Goal: Information Seeking & Learning: Compare options

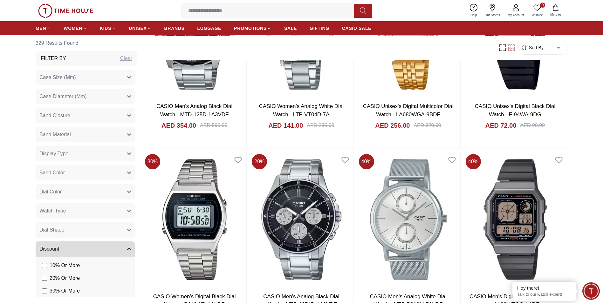
scroll to position [1080, 0]
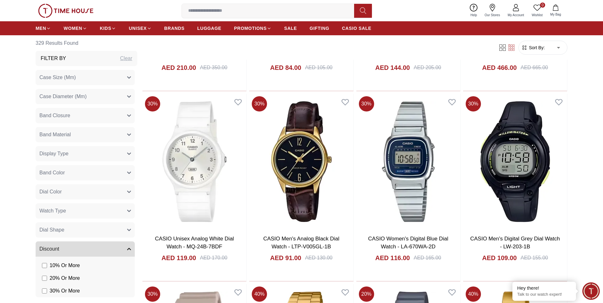
scroll to position [1620, 0]
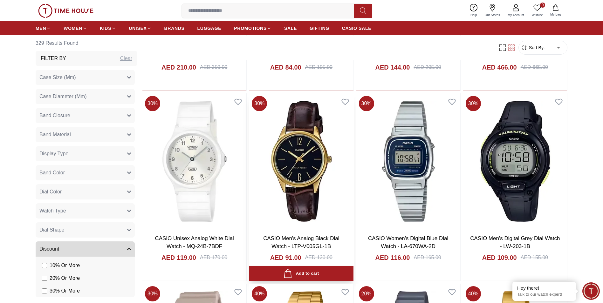
click at [289, 153] on img at bounding box center [301, 161] width 104 height 136
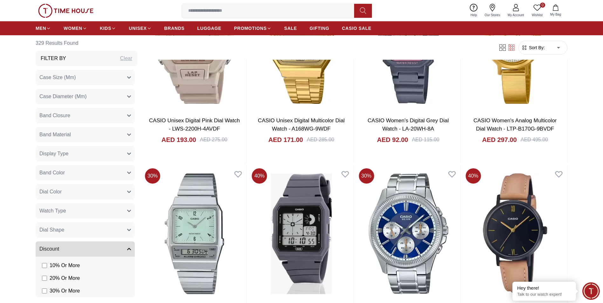
scroll to position [1970, 0]
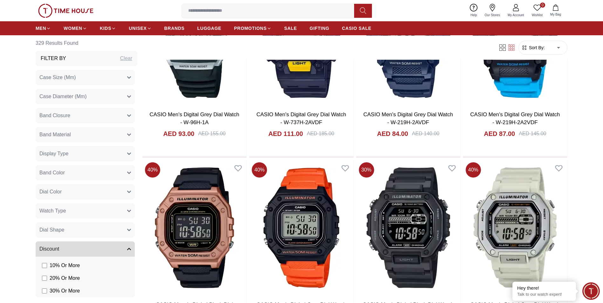
scroll to position [2891, 0]
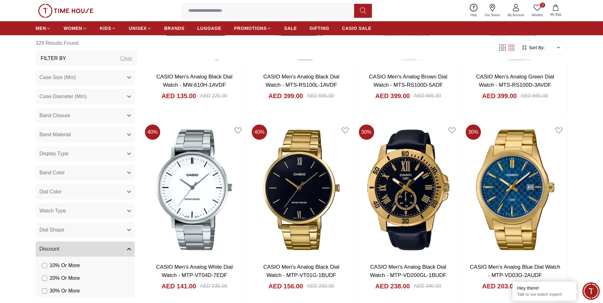
scroll to position [3495, 0]
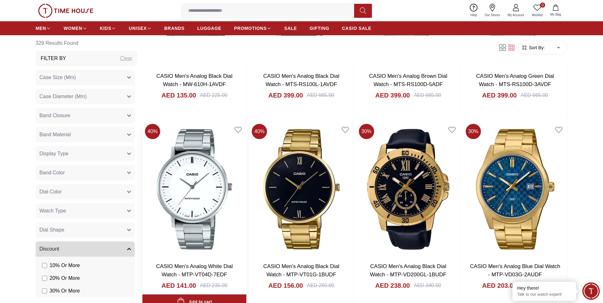
click at [185, 188] on img at bounding box center [194, 189] width 104 height 136
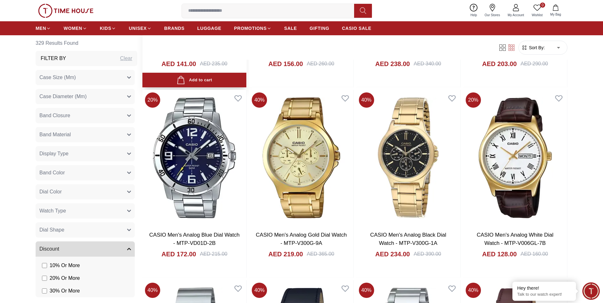
scroll to position [3718, 0]
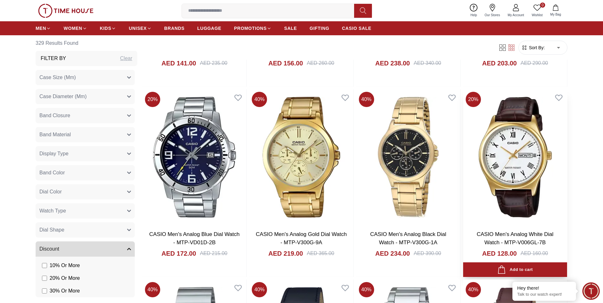
click at [533, 152] on img at bounding box center [515, 157] width 104 height 136
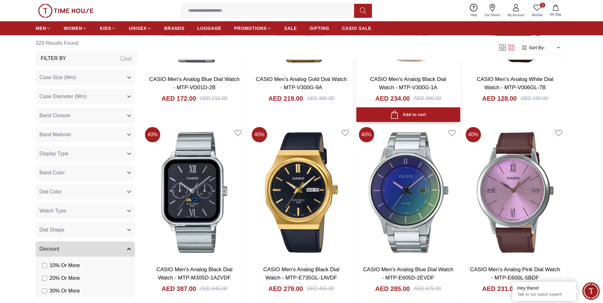
scroll to position [3876, 0]
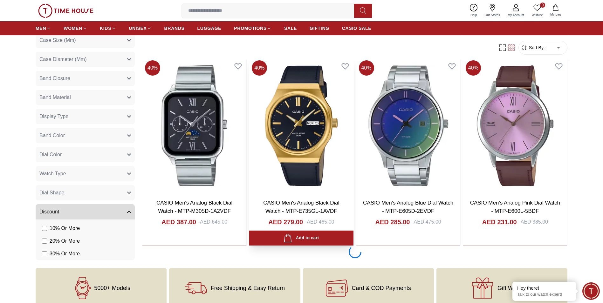
scroll to position [3940, 0]
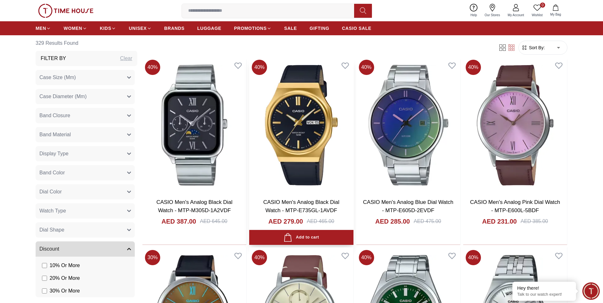
click at [328, 127] on img at bounding box center [301, 125] width 104 height 136
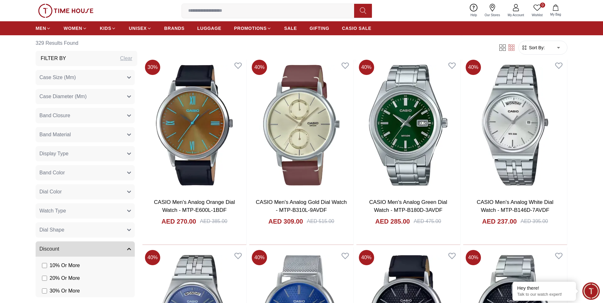
scroll to position [4131, 0]
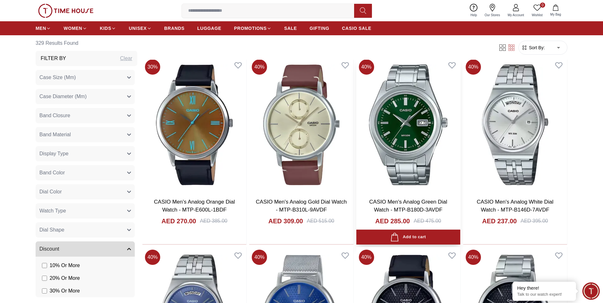
click at [399, 134] on img at bounding box center [408, 125] width 104 height 136
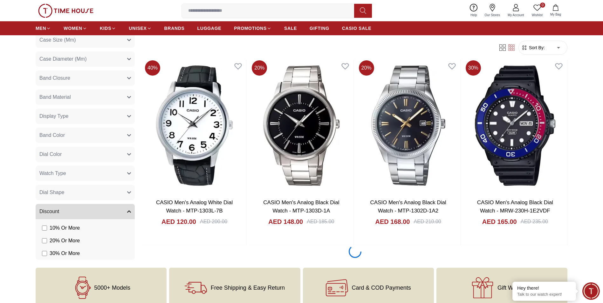
scroll to position [4893, 0]
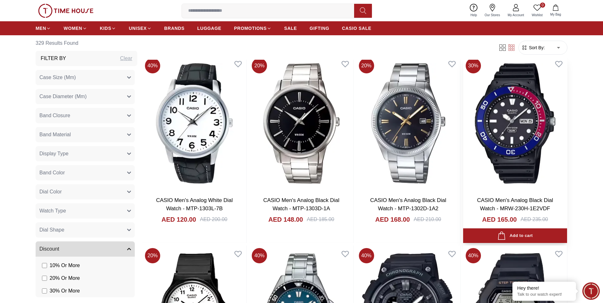
click at [502, 139] on img at bounding box center [515, 124] width 104 height 136
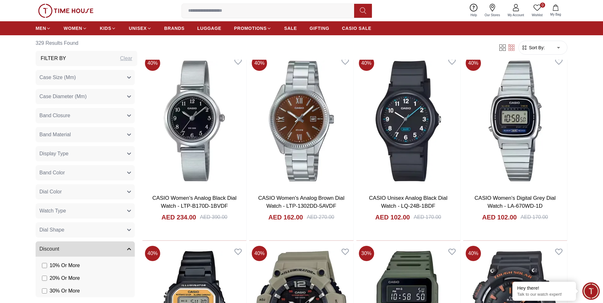
scroll to position [5688, 0]
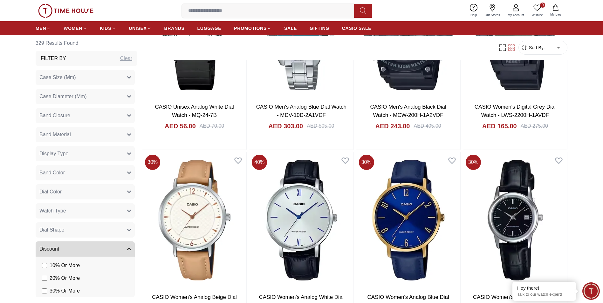
scroll to position [5084, 0]
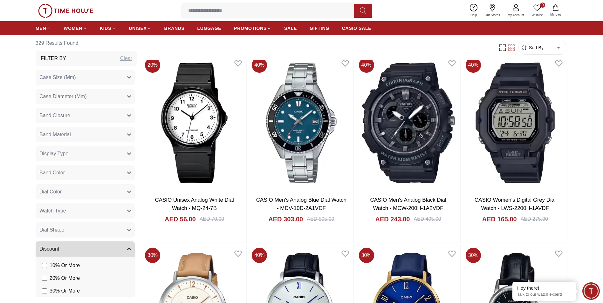
click at [54, 76] on span "Case Size (Mm)" at bounding box center [57, 78] width 37 height 8
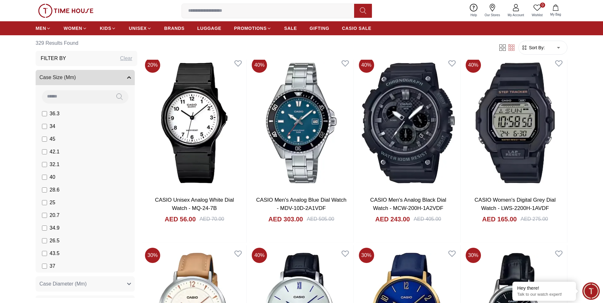
click at [47, 115] on label "36.3" at bounding box center [50, 114] width 17 height 8
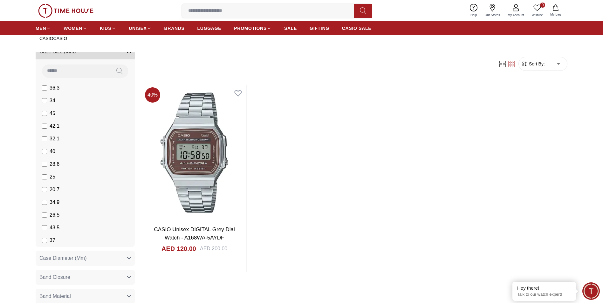
scroll to position [32, 0]
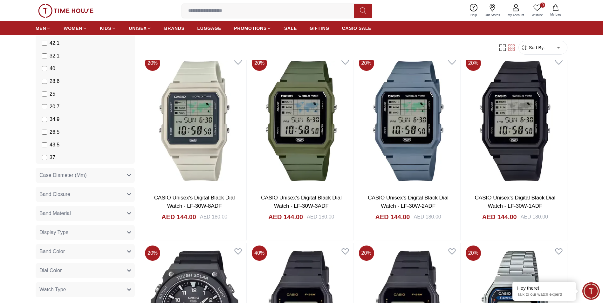
scroll to position [127, 0]
click at [82, 156] on span "Case Diameter (Mm)" at bounding box center [62, 157] width 47 height 8
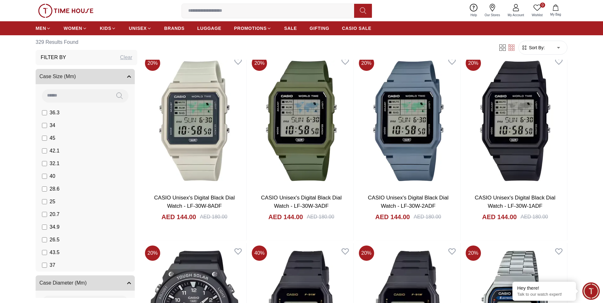
scroll to position [0, 0]
click at [50, 115] on span "36.3" at bounding box center [55, 114] width 10 height 8
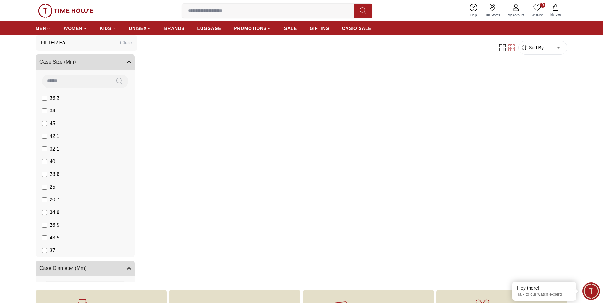
click at [45, 268] on span "Case Diameter (Mm)" at bounding box center [62, 269] width 47 height 8
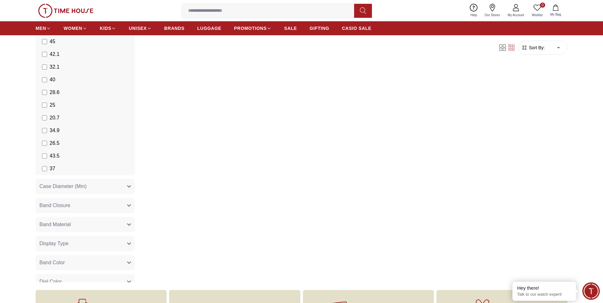
scroll to position [95, 0]
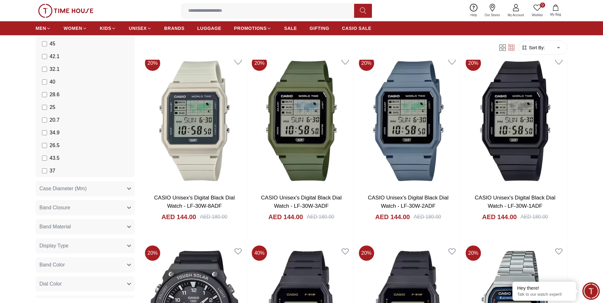
click at [79, 187] on span "Case Diameter (Mm)" at bounding box center [62, 189] width 47 height 8
click at [47, 118] on label "48.3" at bounding box center [50, 117] width 17 height 8
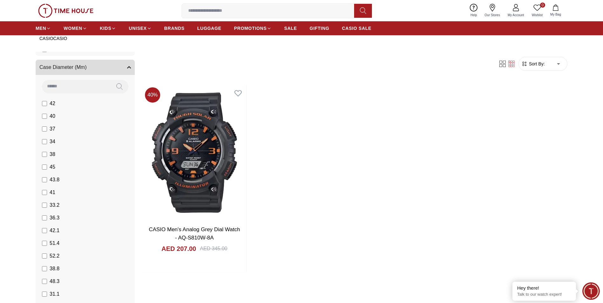
scroll to position [222, 0]
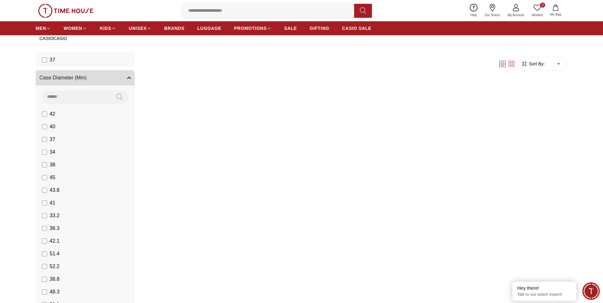
scroll to position [350, 0]
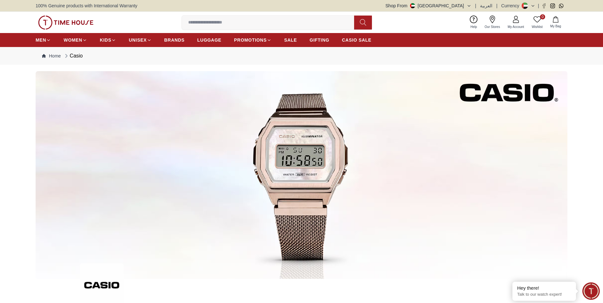
scroll to position [222, 0]
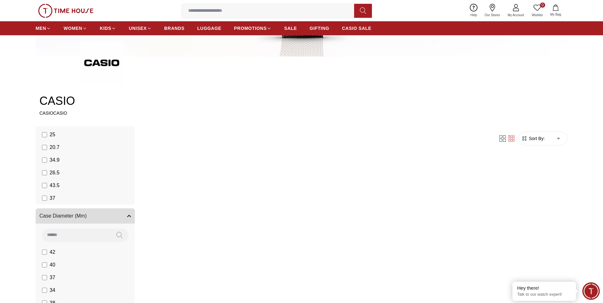
click at [47, 278] on label "37" at bounding box center [48, 278] width 13 height 8
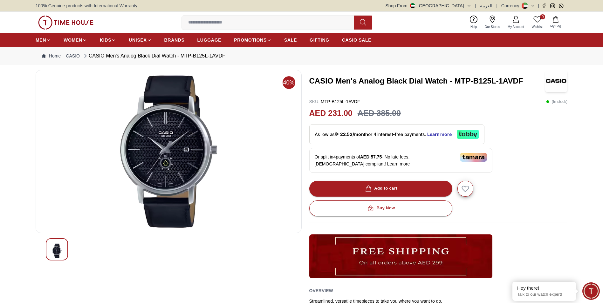
click at [165, 160] on img at bounding box center [168, 151] width 255 height 153
drag, startPoint x: 454, startPoint y: 81, endPoint x: 526, endPoint y: 80, distance: 72.8
click at [526, 80] on h3 "CASIO Men's Analog Black Dial Watch - MTP-B125L-1AVDF" at bounding box center [427, 81] width 236 height 10
copy h3 "MTP-B125L-1AVDF"
click at [180, 148] on img at bounding box center [168, 151] width 255 height 153
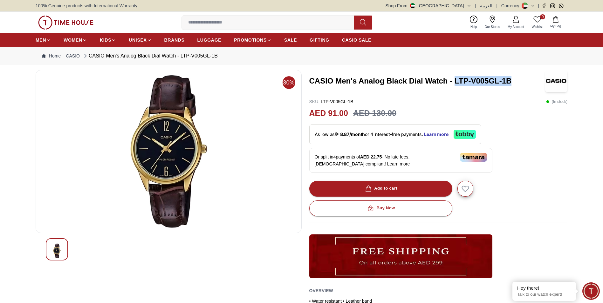
drag, startPoint x: 454, startPoint y: 80, endPoint x: 511, endPoint y: 83, distance: 57.3
click at [511, 83] on h3 "CASIO Men's Analog Black Dial Watch - LTP-V005GL-1B" at bounding box center [427, 81] width 236 height 10
drag, startPoint x: 511, startPoint y: 83, endPoint x: 505, endPoint y: 83, distance: 5.7
copy h3 "LTP-V005GL-1B"
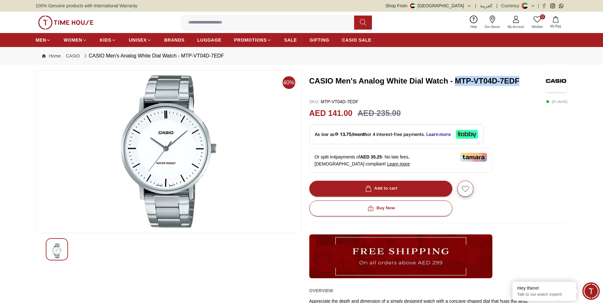
drag, startPoint x: 456, startPoint y: 81, endPoint x: 520, endPoint y: 82, distance: 64.5
click at [520, 82] on h3 "CASIO Men's Analog White Dial Watch - MTP-VT04D-7EDF" at bounding box center [427, 81] width 236 height 10
drag, startPoint x: 520, startPoint y: 82, endPoint x: 516, endPoint y: 84, distance: 4.3
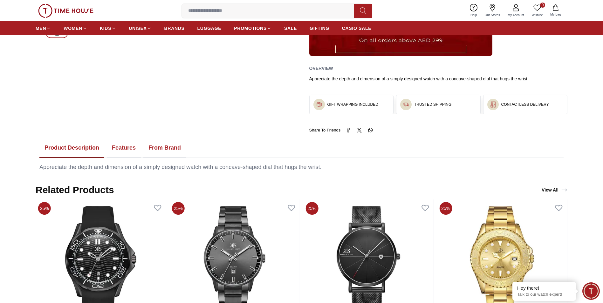
click at [122, 147] on button "Features" at bounding box center [124, 148] width 34 height 20
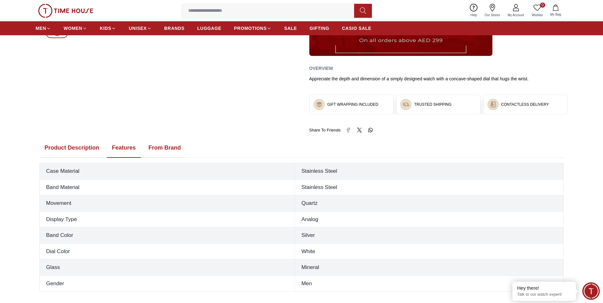
click at [155, 145] on button "From Brand" at bounding box center [164, 148] width 43 height 20
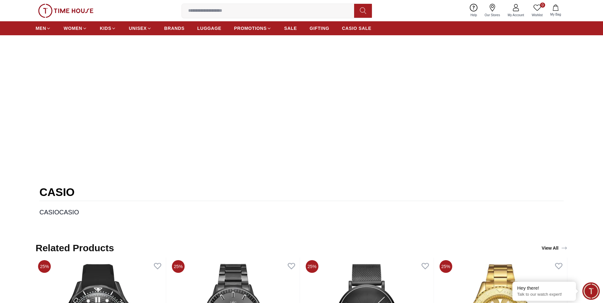
scroll to position [508, 0]
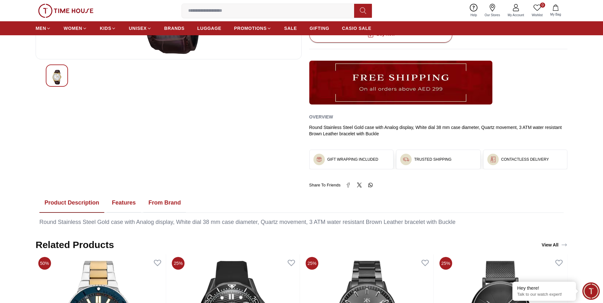
scroll to position [191, 0]
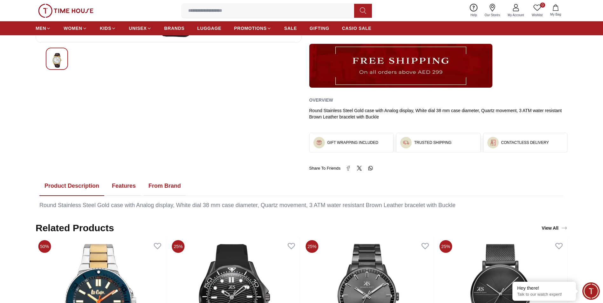
click at [134, 188] on button "Features" at bounding box center [124, 186] width 34 height 20
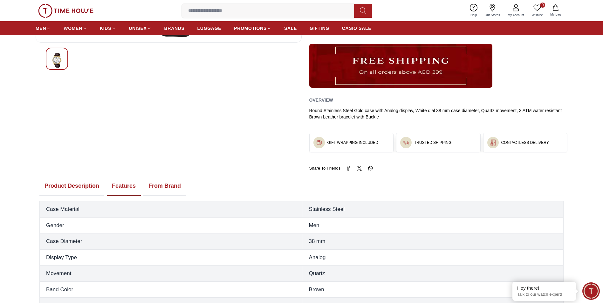
click at [82, 190] on button "Product Description" at bounding box center [71, 186] width 65 height 20
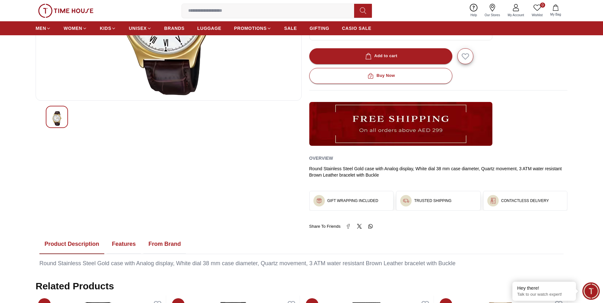
scroll to position [0, 0]
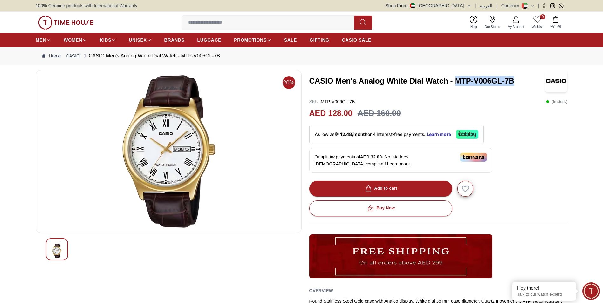
drag, startPoint x: 456, startPoint y: 80, endPoint x: 526, endPoint y: 82, distance: 70.6
click at [526, 82] on h3 "CASIO Men's Analog White Dial Watch - MTP-V006GL-7B" at bounding box center [427, 81] width 236 height 10
drag, startPoint x: 526, startPoint y: 82, endPoint x: 508, endPoint y: 82, distance: 18.1
drag, startPoint x: 323, startPoint y: 103, endPoint x: 352, endPoint y: 103, distance: 28.6
click at [352, 103] on p "SKU : MTP-V006GL-7B" at bounding box center [332, 101] width 46 height 6
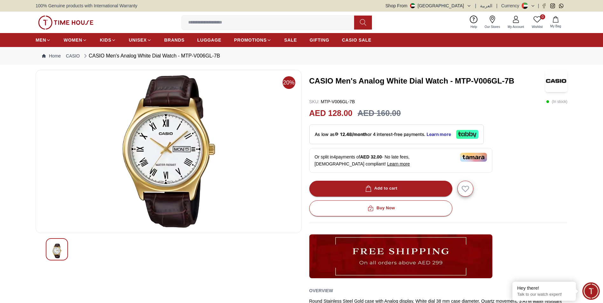
drag, startPoint x: 352, startPoint y: 103, endPoint x: 357, endPoint y: 103, distance: 5.7
click at [362, 103] on div "SKU : MTP-V006GL-7B ( In stock )" at bounding box center [438, 101] width 258 height 6
drag, startPoint x: 356, startPoint y: 101, endPoint x: 323, endPoint y: 102, distance: 33.7
click at [323, 102] on div "SKU : MTP-V006GL-7B ( In stock )" at bounding box center [438, 101] width 258 height 6
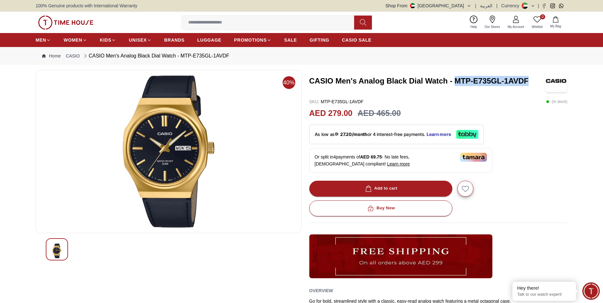
drag, startPoint x: 453, startPoint y: 79, endPoint x: 528, endPoint y: 82, distance: 74.4
click at [528, 82] on h3 "CASIO Men's Analog Black Dial Watch - MTP-E735GL-1AVDF" at bounding box center [427, 81] width 236 height 10
drag, startPoint x: 528, startPoint y: 82, endPoint x: 519, endPoint y: 82, distance: 8.6
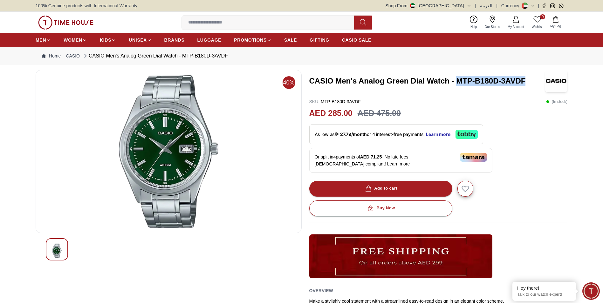
drag, startPoint x: 455, startPoint y: 80, endPoint x: 527, endPoint y: 82, distance: 71.5
click at [527, 82] on h3 "CASIO Men's Analog Green Dial Watch - MTP-B180D-3AVDF" at bounding box center [427, 81] width 236 height 10
drag, startPoint x: 527, startPoint y: 82, endPoint x: 516, endPoint y: 82, distance: 10.5
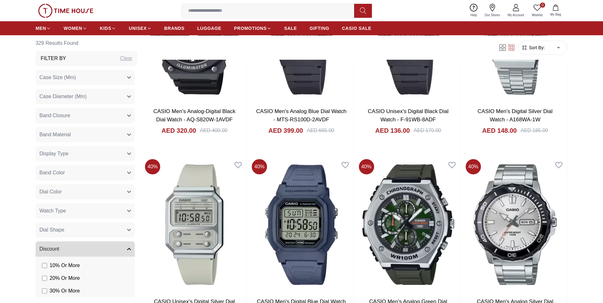
click at [75, 155] on button "Display Type" at bounding box center [85, 153] width 99 height 15
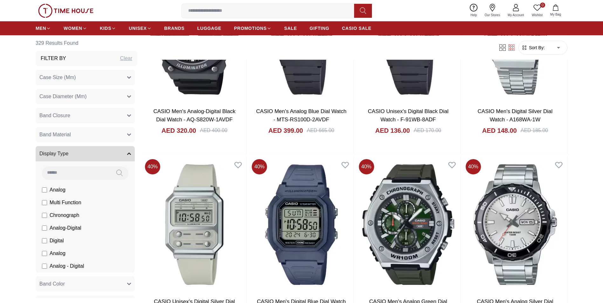
click at [89, 136] on button "Band Material" at bounding box center [85, 134] width 99 height 15
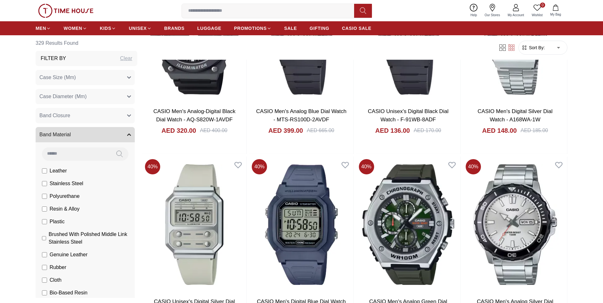
click at [95, 109] on button "Band Closure" at bounding box center [85, 115] width 99 height 15
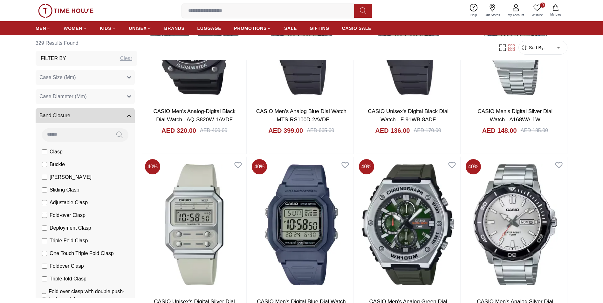
click at [99, 99] on button "Case Diameter (Mm)" at bounding box center [85, 96] width 99 height 15
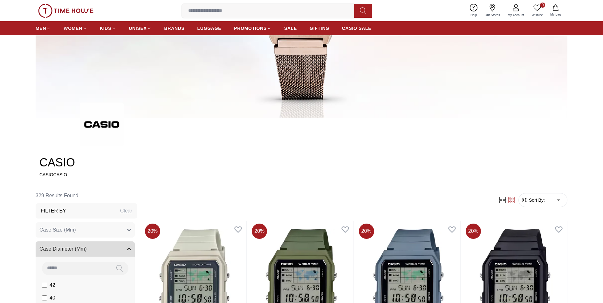
scroll to position [288, 0]
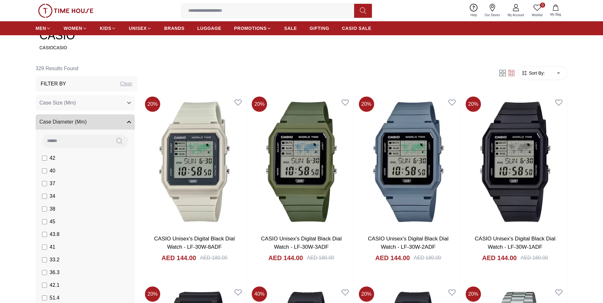
click at [125, 85] on div "Clear" at bounding box center [126, 84] width 12 height 8
